Goal: Transaction & Acquisition: Purchase product/service

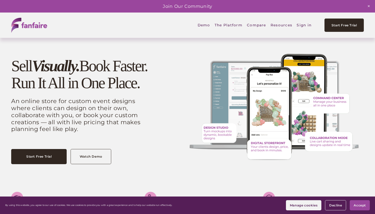
click at [302, 26] on link "Sign in" at bounding box center [304, 25] width 15 height 12
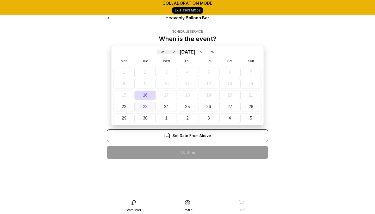
click at [143, 105] on button "23" at bounding box center [145, 106] width 21 height 9
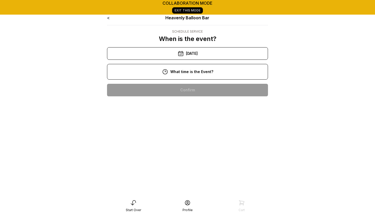
click at [156, 104] on div "11:00 am" at bounding box center [187, 106] width 153 height 12
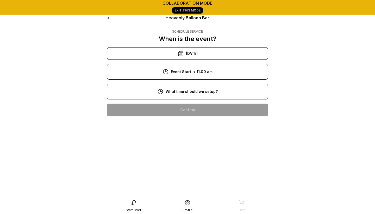
click at [160, 126] on div "9:00 am" at bounding box center [187, 126] width 153 height 12
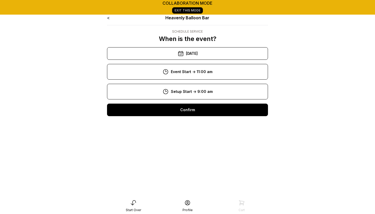
click at [160, 111] on div "Confirm" at bounding box center [187, 109] width 161 height 12
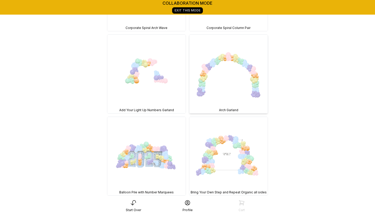
scroll to position [475, 0]
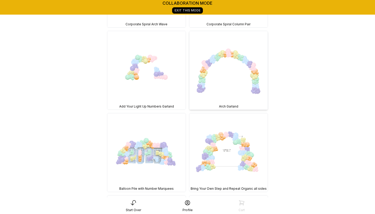
click at [206, 58] on img at bounding box center [228, 70] width 78 height 78
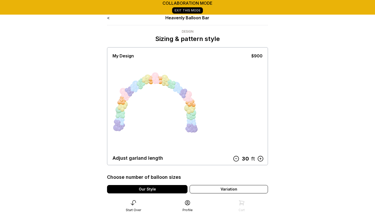
click at [236, 159] on icon at bounding box center [236, 158] width 7 height 7
click at [236, 159] on icon at bounding box center [237, 158] width 7 height 7
click at [236, 159] on icon at bounding box center [236, 158] width 7 height 7
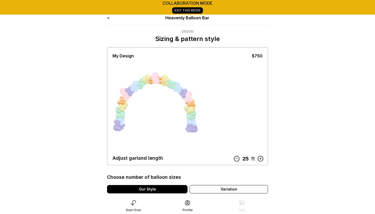
click at [236, 159] on icon at bounding box center [236, 158] width 7 height 7
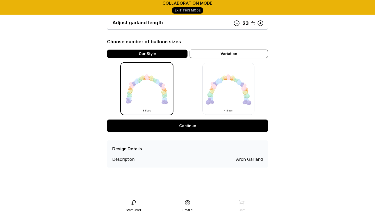
scroll to position [135, 0]
click at [163, 128] on link "Continue" at bounding box center [187, 125] width 161 height 12
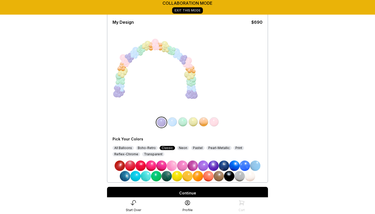
scroll to position [34, 0]
click at [193, 165] on img at bounding box center [192, 165] width 10 height 10
click at [128, 148] on div "All Balloons" at bounding box center [122, 148] width 21 height 4
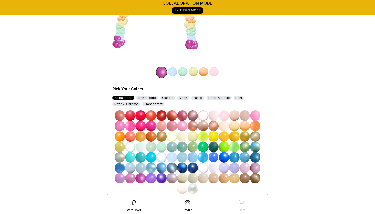
scroll to position [84, 0]
click at [232, 167] on img at bounding box center [234, 167] width 10 height 10
click at [172, 72] on img at bounding box center [172, 71] width 10 height 10
click at [202, 169] on img at bounding box center [203, 167] width 10 height 10
click at [183, 189] on img at bounding box center [182, 188] width 10 height 10
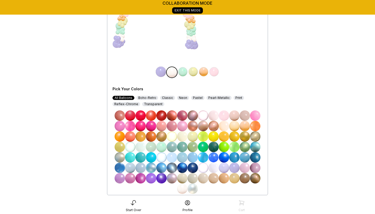
click at [185, 71] on img at bounding box center [183, 71] width 10 height 10
click at [171, 72] on img at bounding box center [171, 71] width 10 height 10
click at [200, 169] on img at bounding box center [203, 167] width 10 height 10
click at [182, 71] on img at bounding box center [183, 71] width 10 height 10
click at [129, 126] on img at bounding box center [130, 126] width 10 height 10
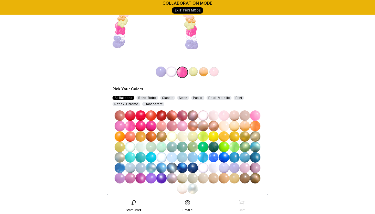
click at [244, 167] on img at bounding box center [245, 167] width 10 height 10
click at [192, 74] on img at bounding box center [193, 71] width 10 height 10
click at [201, 167] on img at bounding box center [203, 167] width 10 height 10
click at [203, 70] on img at bounding box center [203, 71] width 10 height 10
click at [152, 157] on img at bounding box center [151, 157] width 10 height 10
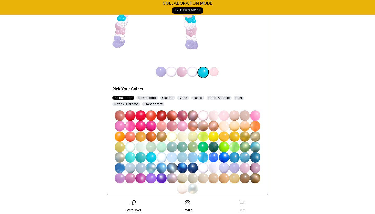
click at [212, 72] on img at bounding box center [214, 71] width 10 height 10
click at [202, 168] on img at bounding box center [203, 167] width 10 height 10
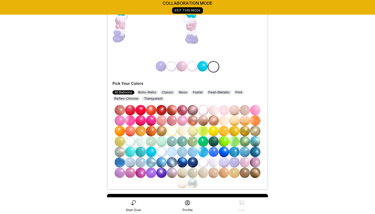
scroll to position [89, 0]
click at [172, 163] on img at bounding box center [172, 162] width 10 height 10
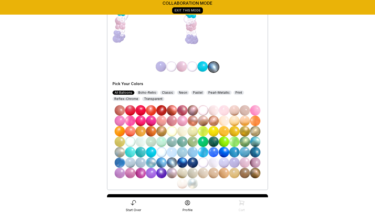
click at [172, 163] on img at bounding box center [172, 162] width 10 height 10
click at [150, 164] on img at bounding box center [151, 162] width 10 height 10
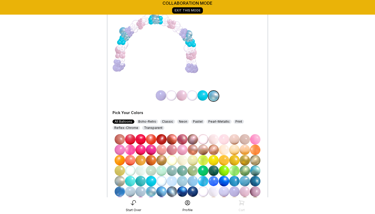
scroll to position [61, 0]
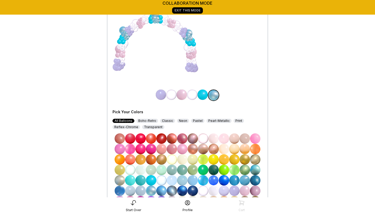
click at [163, 94] on img at bounding box center [161, 94] width 10 height 10
click at [163, 94] on img at bounding box center [161, 95] width 10 height 10
click at [121, 127] on div "Reflex-Chrome" at bounding box center [126, 127] width 28 height 4
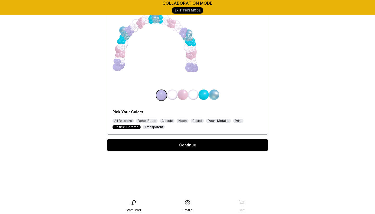
click at [160, 95] on img at bounding box center [161, 95] width 10 height 10
click at [171, 93] on img at bounding box center [172, 94] width 10 height 10
click at [162, 95] on img at bounding box center [161, 94] width 10 height 10
click at [125, 122] on div "All Balloons" at bounding box center [122, 120] width 21 height 4
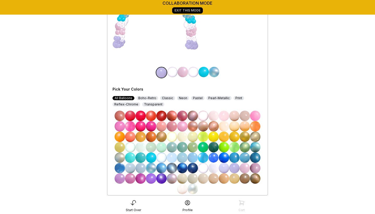
scroll to position [83, 0]
click at [171, 72] on img at bounding box center [172, 72] width 10 height 10
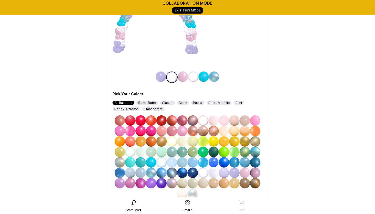
scroll to position [82, 0]
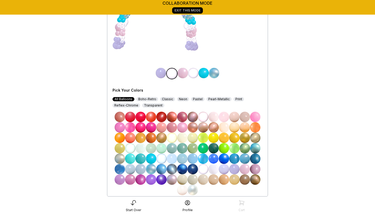
click at [183, 129] on img at bounding box center [182, 127] width 10 height 10
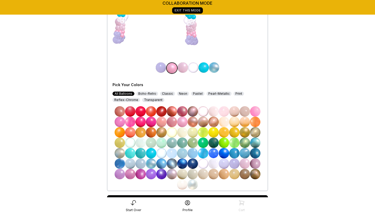
scroll to position [88, 0]
click at [149, 163] on img at bounding box center [151, 163] width 10 height 10
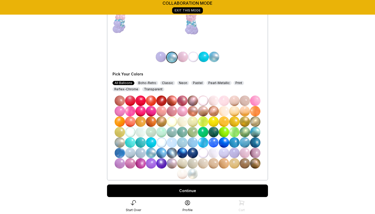
scroll to position [101, 0]
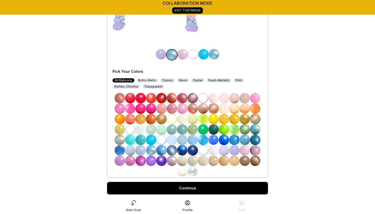
click at [194, 173] on img at bounding box center [192, 171] width 10 height 10
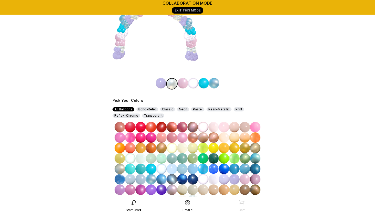
scroll to position [70, 0]
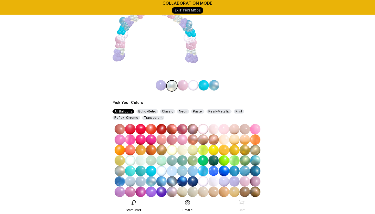
click at [211, 85] on img at bounding box center [214, 85] width 10 height 10
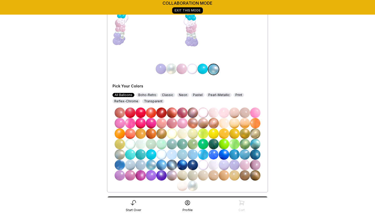
scroll to position [90, 0]
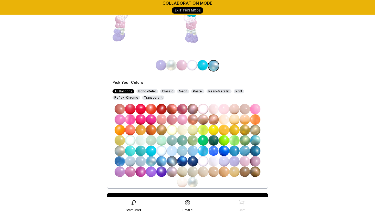
click at [194, 180] on img at bounding box center [192, 182] width 10 height 10
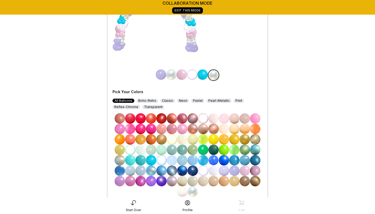
scroll to position [81, 0]
click at [128, 107] on div "Reflex-Chrome" at bounding box center [126, 106] width 28 height 4
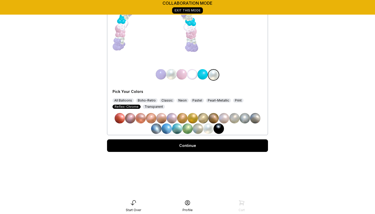
click at [244, 117] on img at bounding box center [245, 118] width 10 height 10
click at [170, 76] on img at bounding box center [171, 74] width 10 height 10
click at [243, 119] on img at bounding box center [245, 118] width 10 height 10
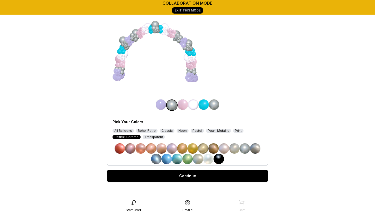
scroll to position [50, 0]
